Goal: Check status: Check status

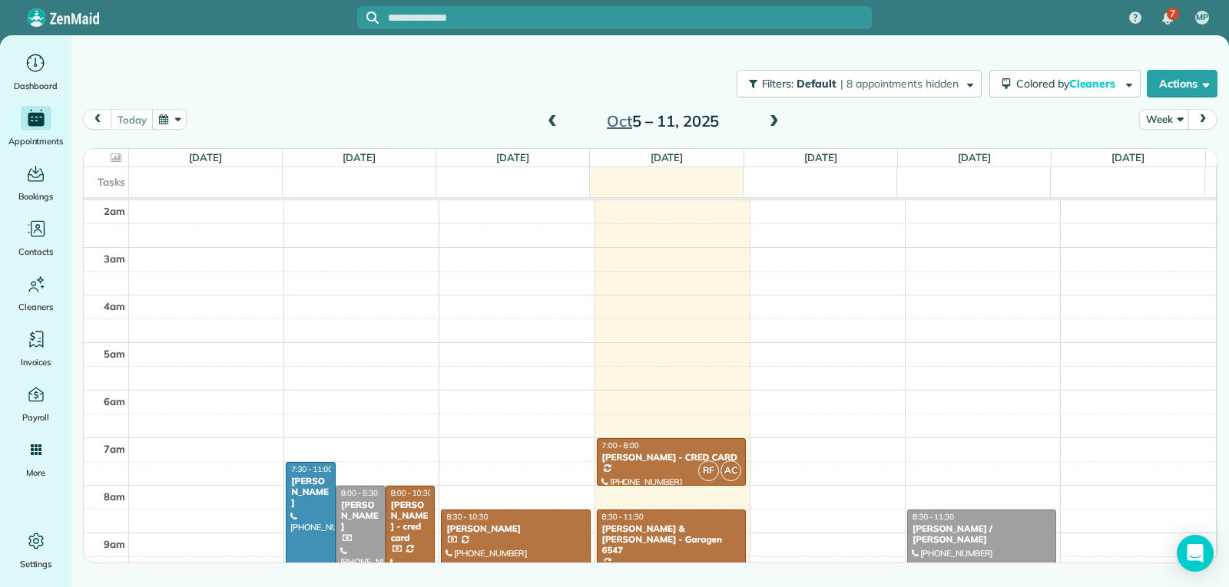
scroll to position [239, 0]
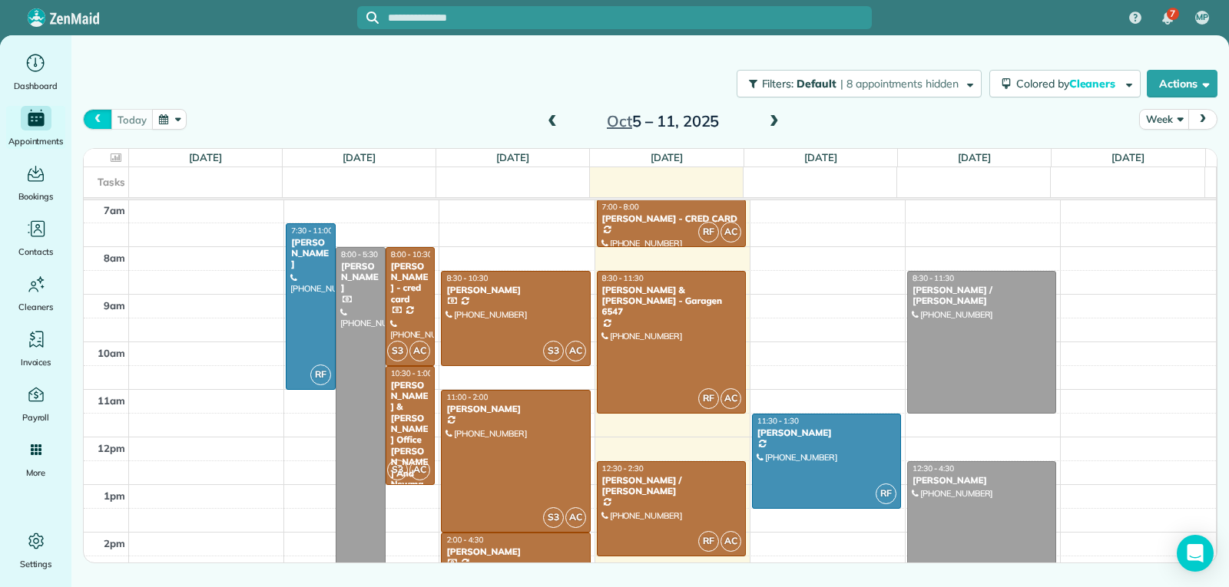
click at [92, 120] on span "prev" at bounding box center [97, 119] width 12 height 10
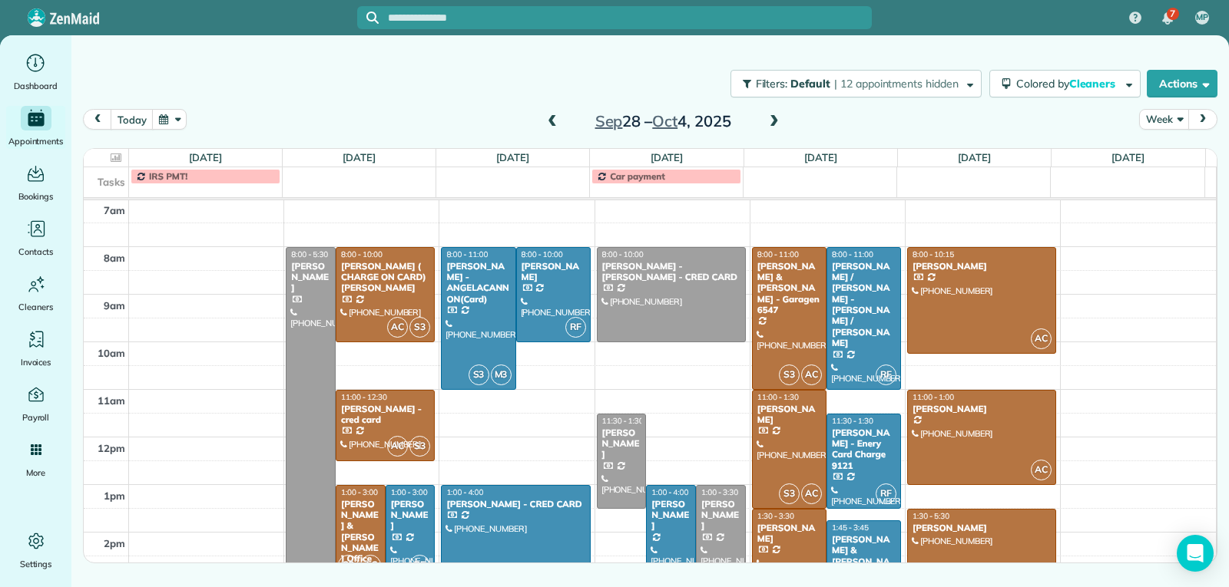
click at [766, 120] on span at bounding box center [774, 122] width 17 height 14
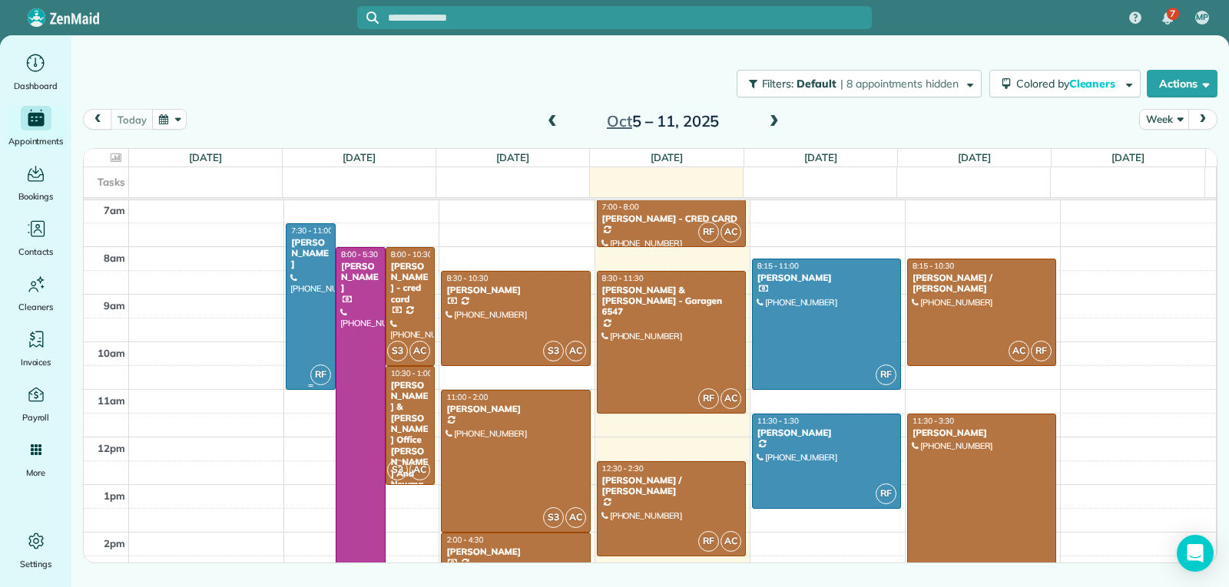
click at [313, 309] on div at bounding box center [310, 306] width 48 height 165
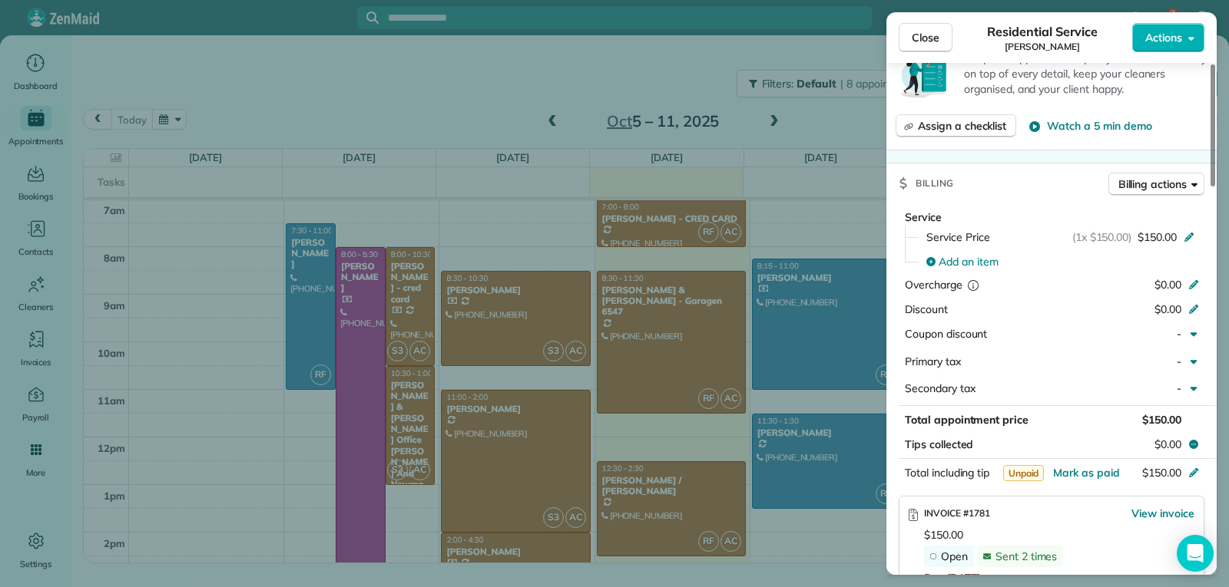
scroll to position [615, 0]
click at [923, 46] on button "Close" at bounding box center [925, 37] width 54 height 29
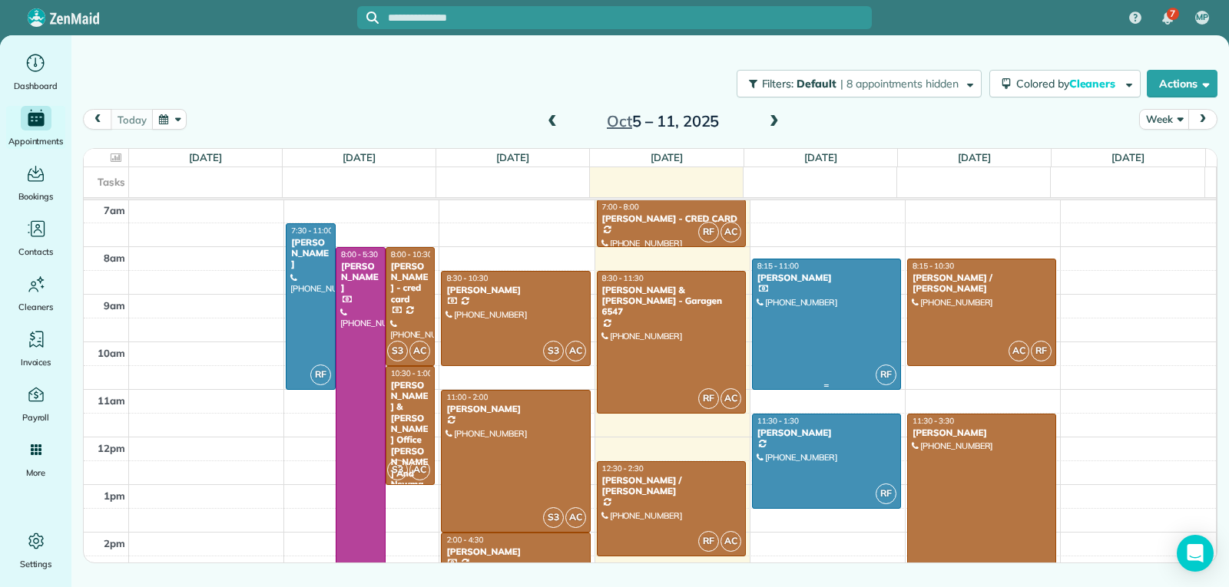
click at [845, 361] on div at bounding box center [826, 325] width 147 height 130
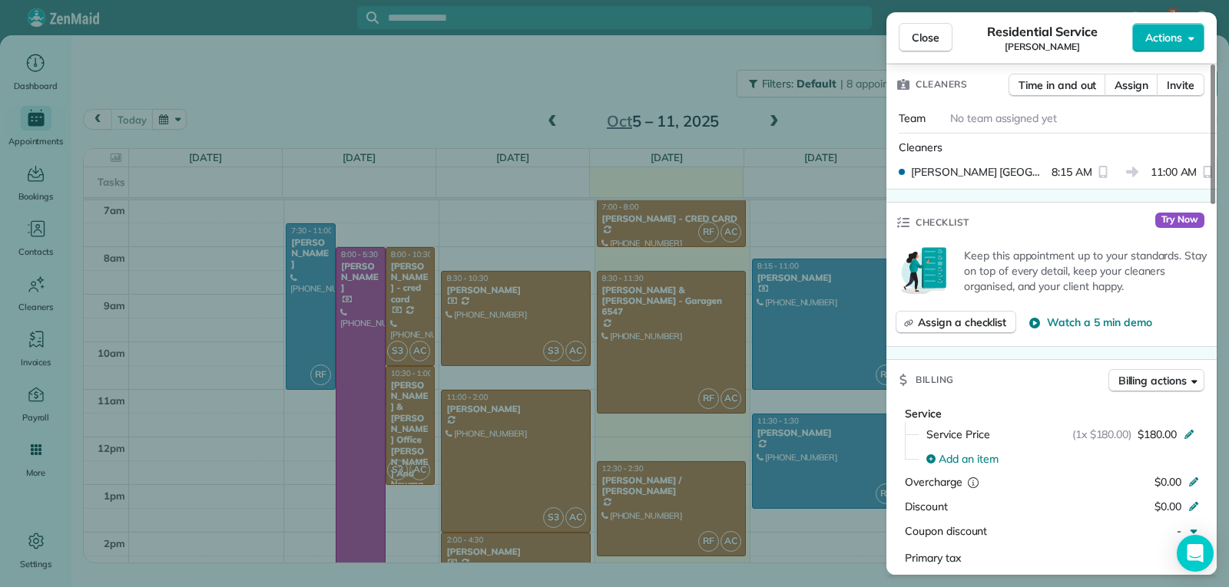
scroll to position [624, 0]
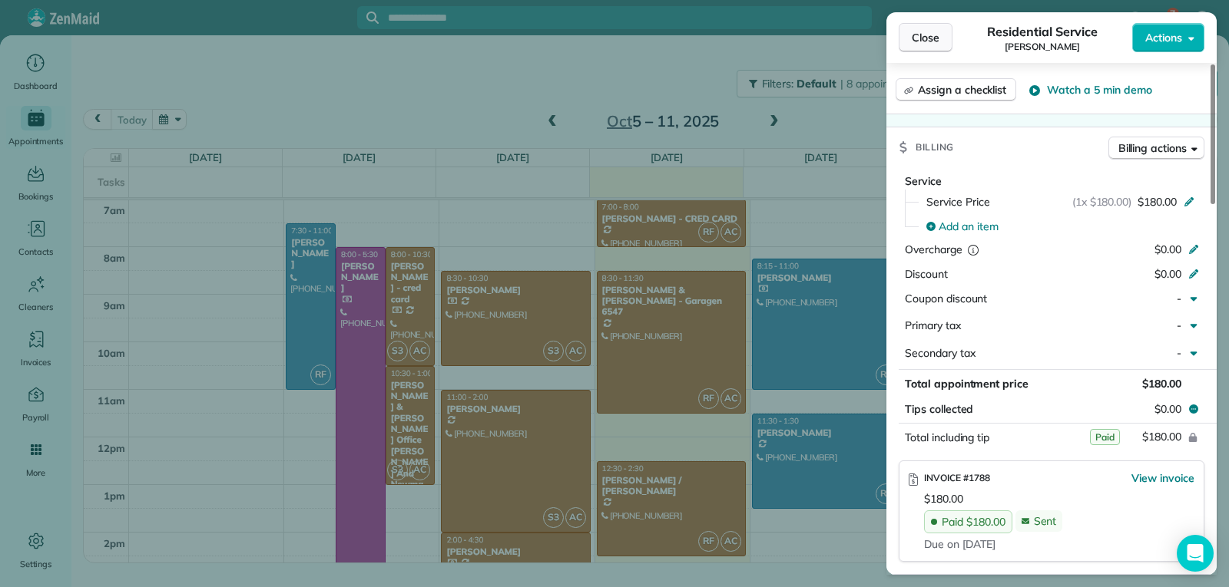
click at [909, 44] on button "Close" at bounding box center [925, 37] width 54 height 29
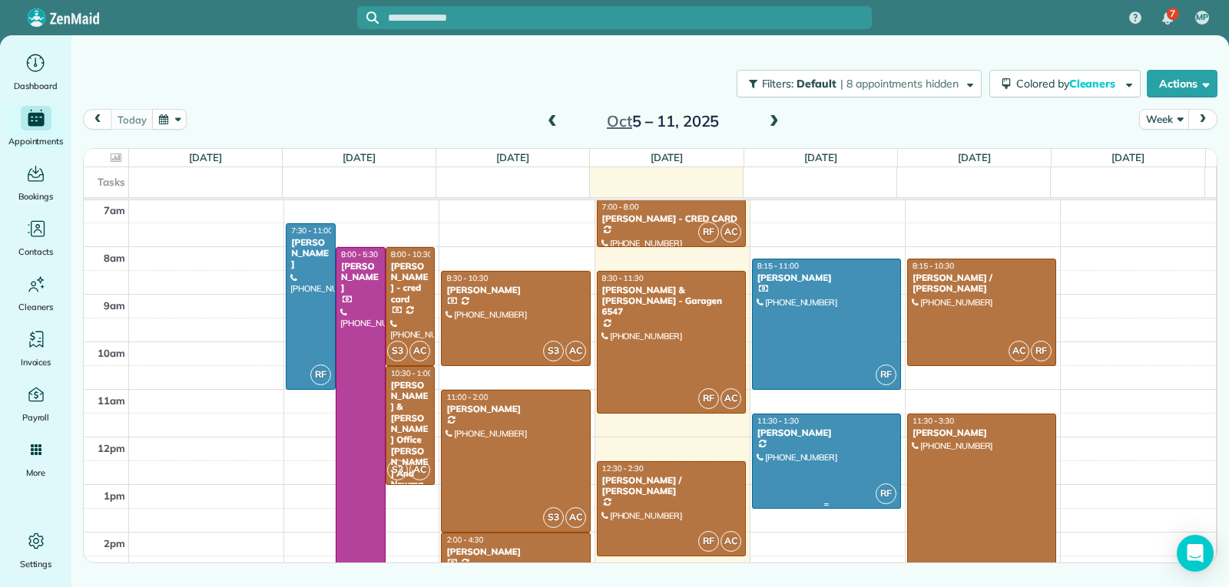
click at [818, 467] on div at bounding box center [826, 462] width 147 height 94
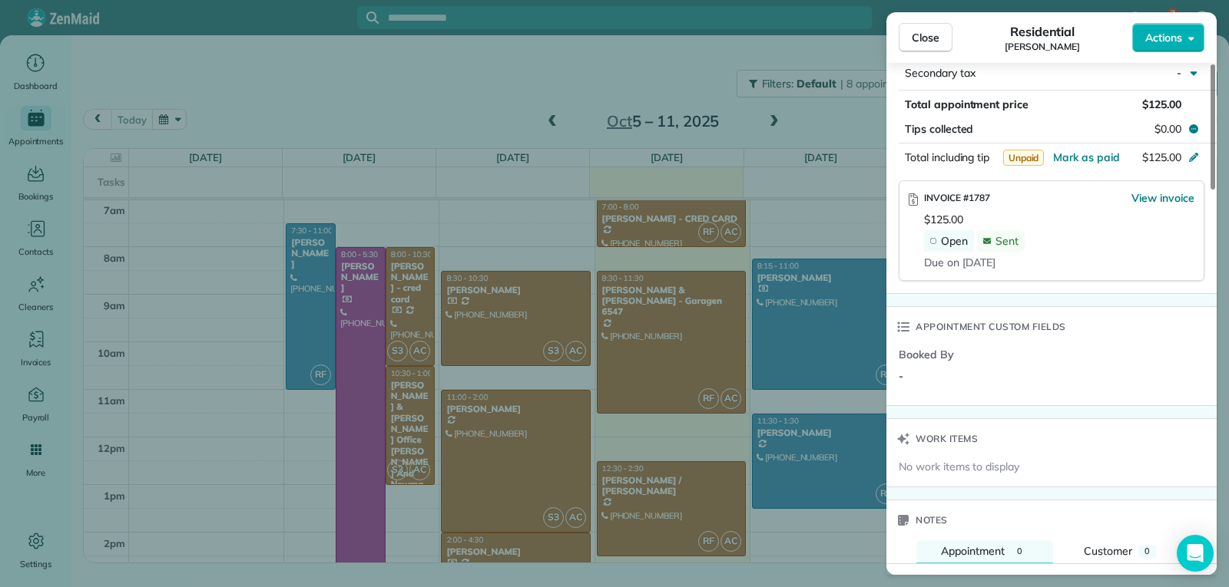
scroll to position [921, 0]
click at [928, 45] on button "Close" at bounding box center [925, 37] width 54 height 29
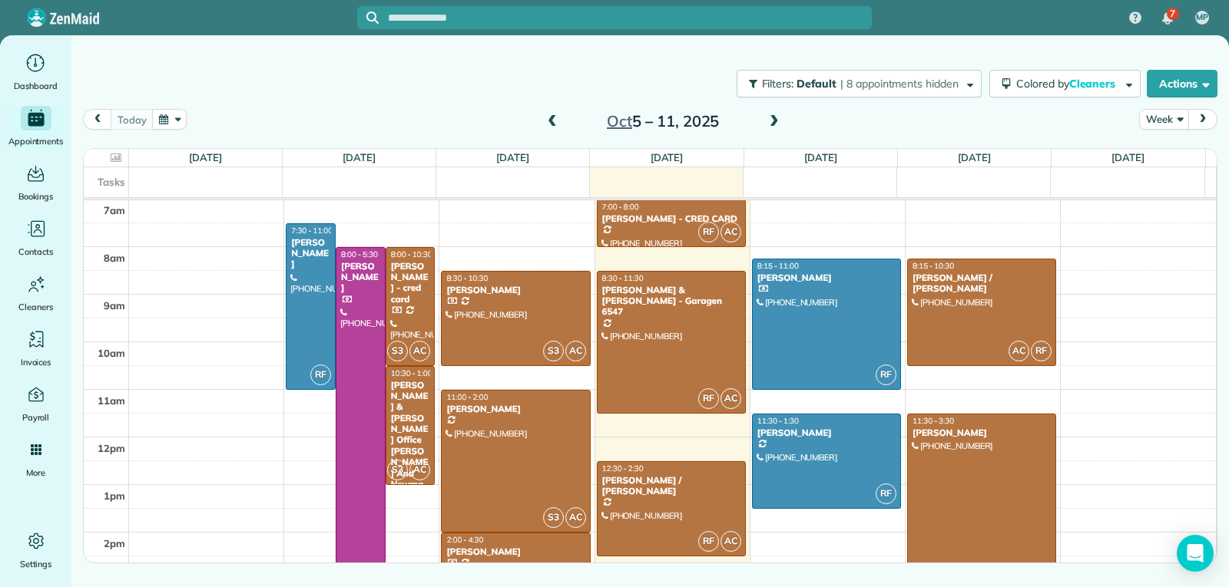
click at [967, 479] on div at bounding box center [981, 509] width 147 height 189
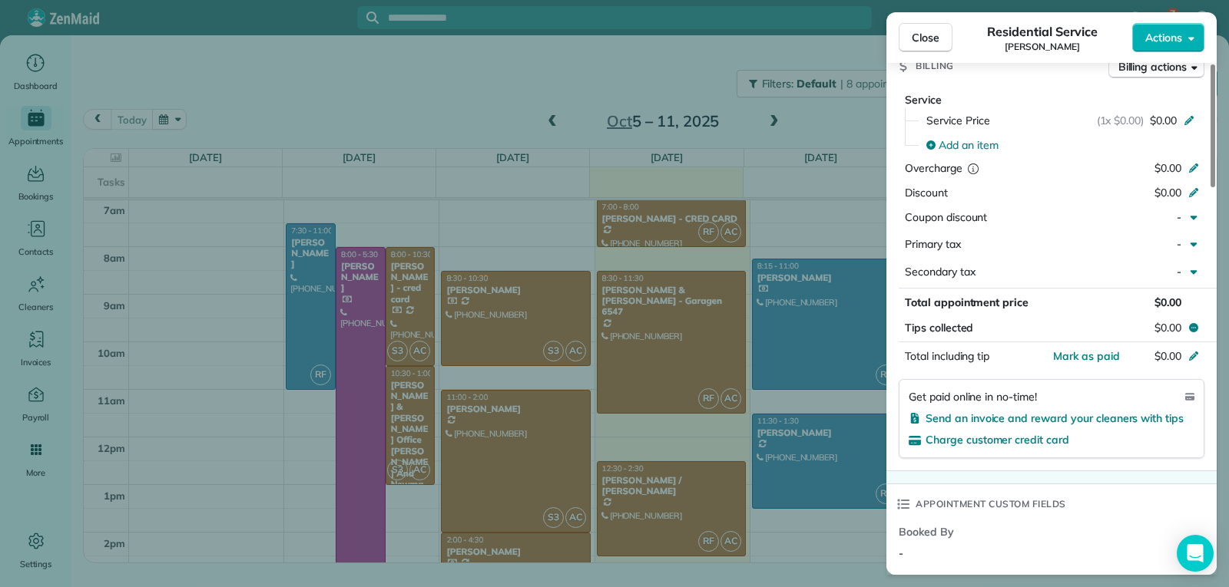
scroll to position [770, 0]
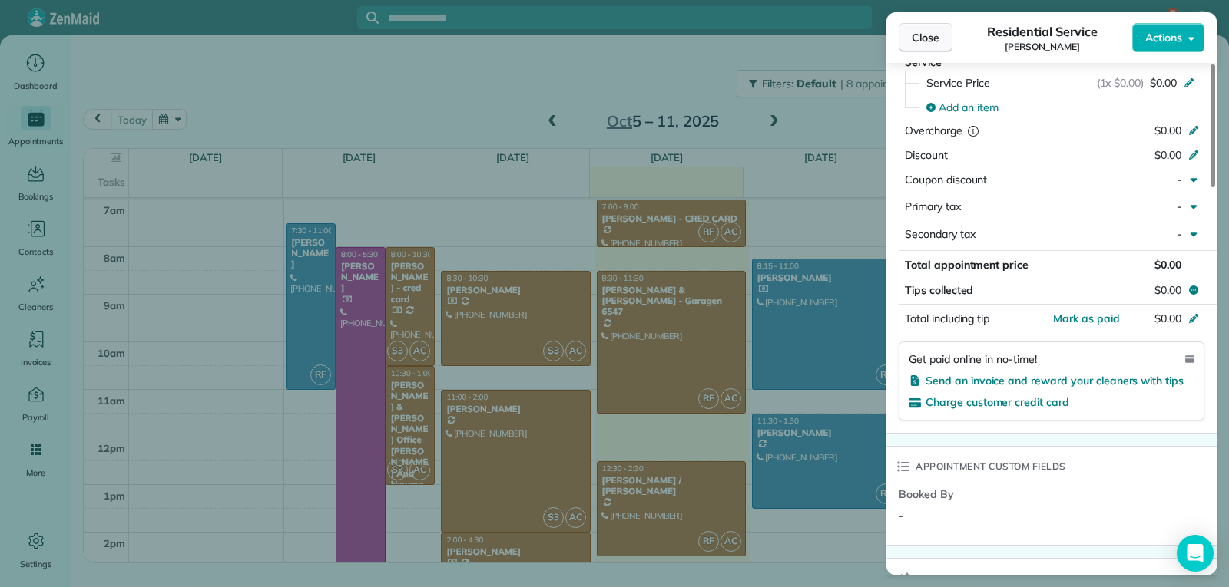
click at [918, 34] on span "Close" at bounding box center [926, 37] width 28 height 15
